Goal: Check status: Check status

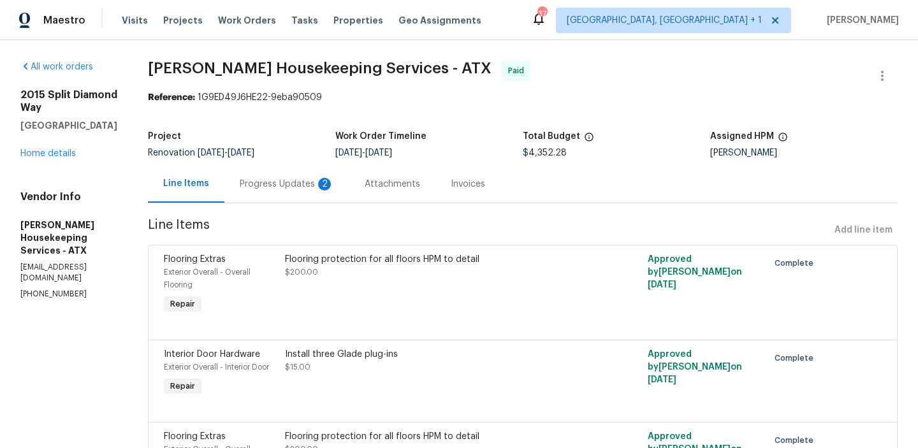
scroll to position [1212, 0]
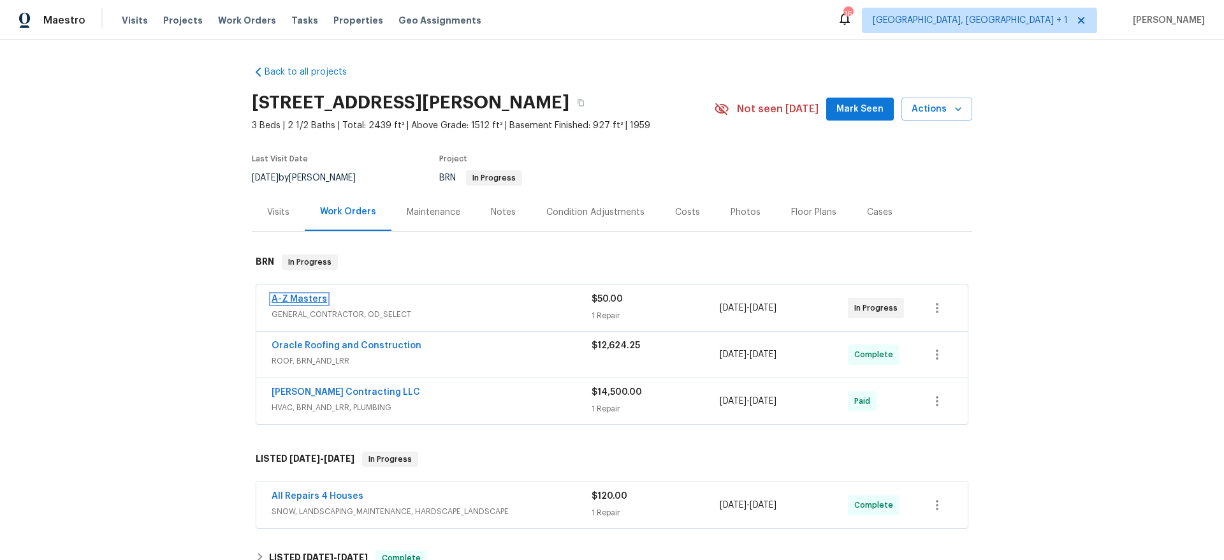
click at [287, 301] on link "A-Z Masters" at bounding box center [299, 298] width 55 height 9
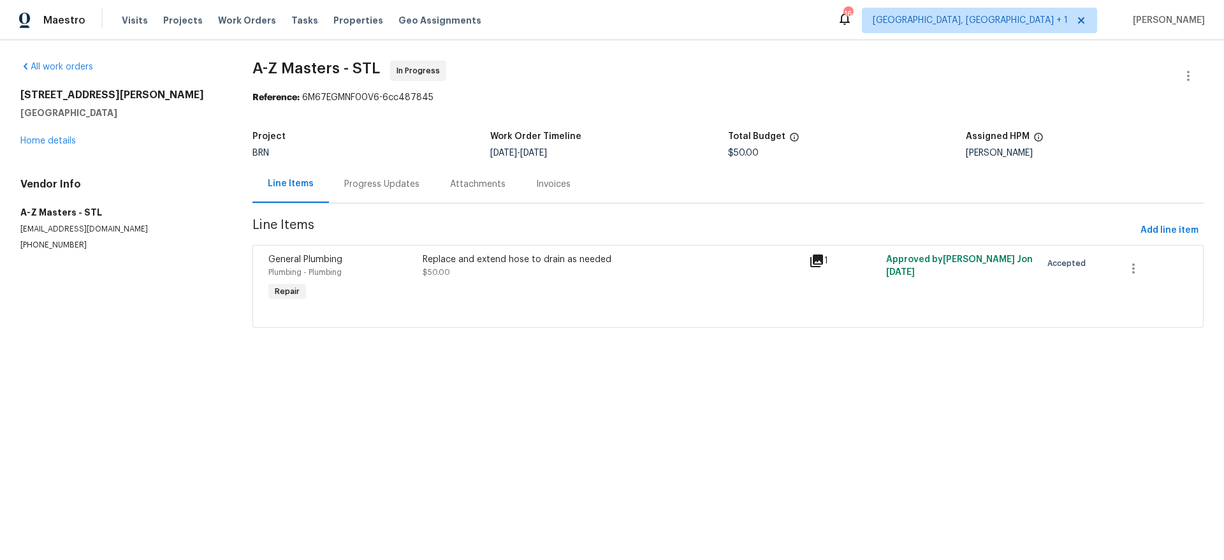
click at [340, 193] on div "Progress Updates" at bounding box center [382, 184] width 106 height 38
